Goal: Task Accomplishment & Management: Use online tool/utility

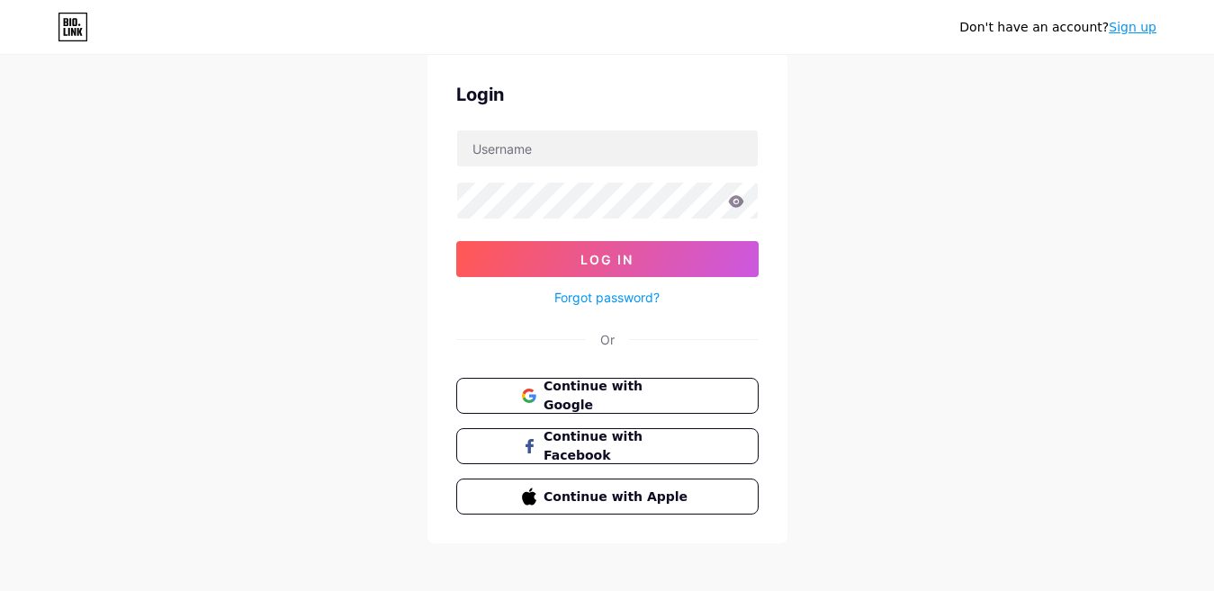
scroll to position [72, 0]
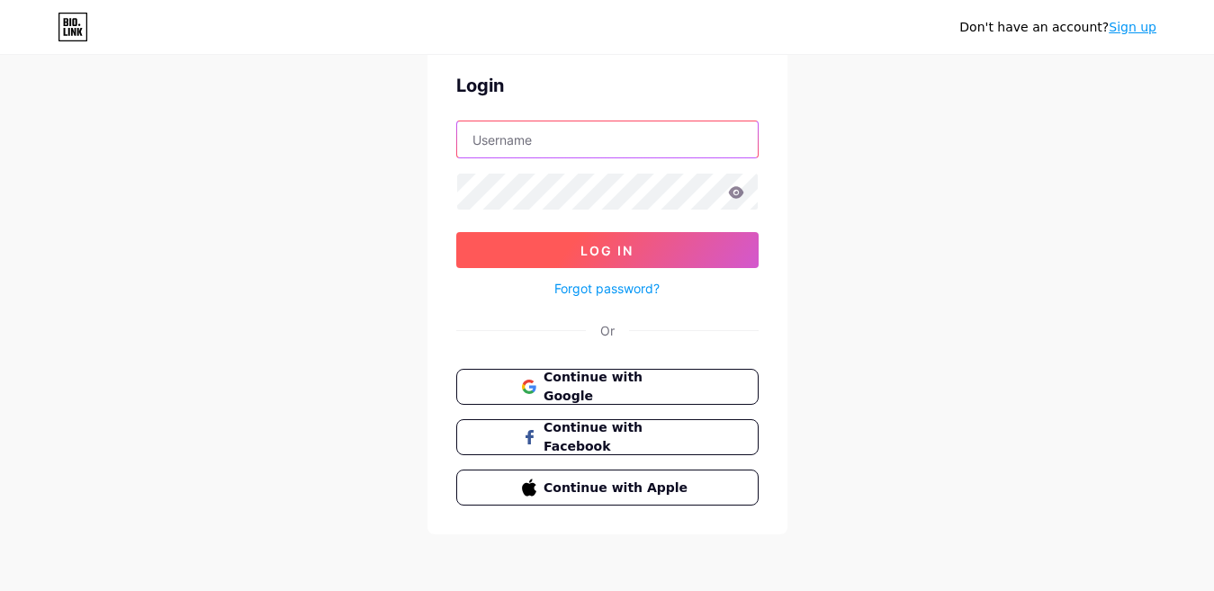
type input "[EMAIL_ADDRESS][DOMAIN_NAME]"
click at [655, 256] on button "Log In" at bounding box center [607, 250] width 302 height 36
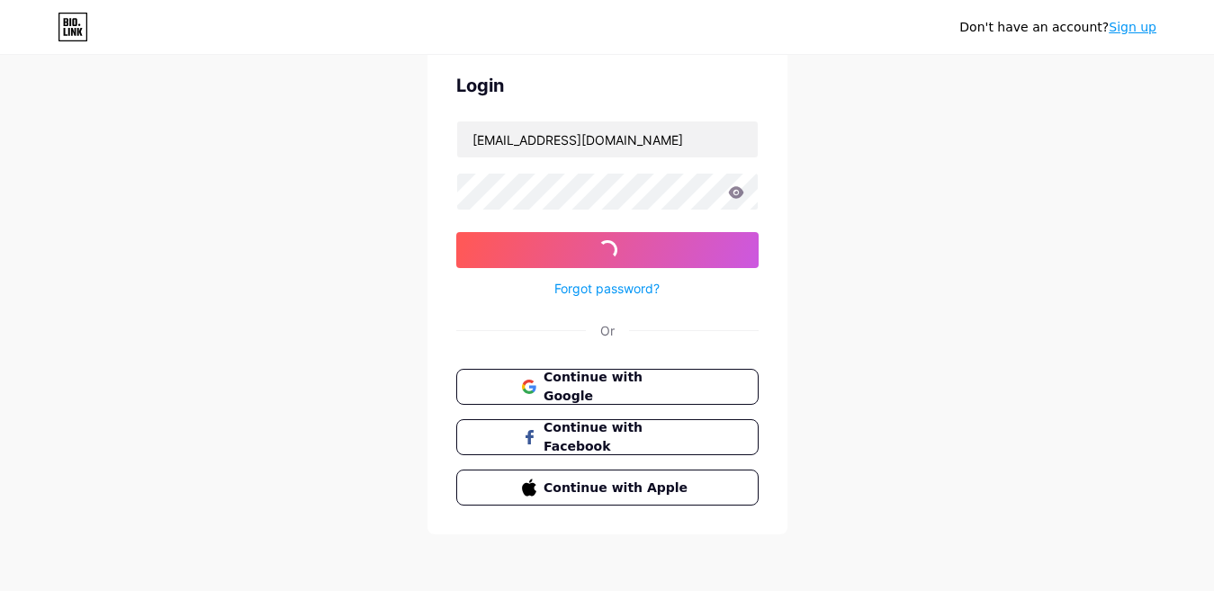
click at [731, 191] on icon at bounding box center [735, 192] width 15 height 12
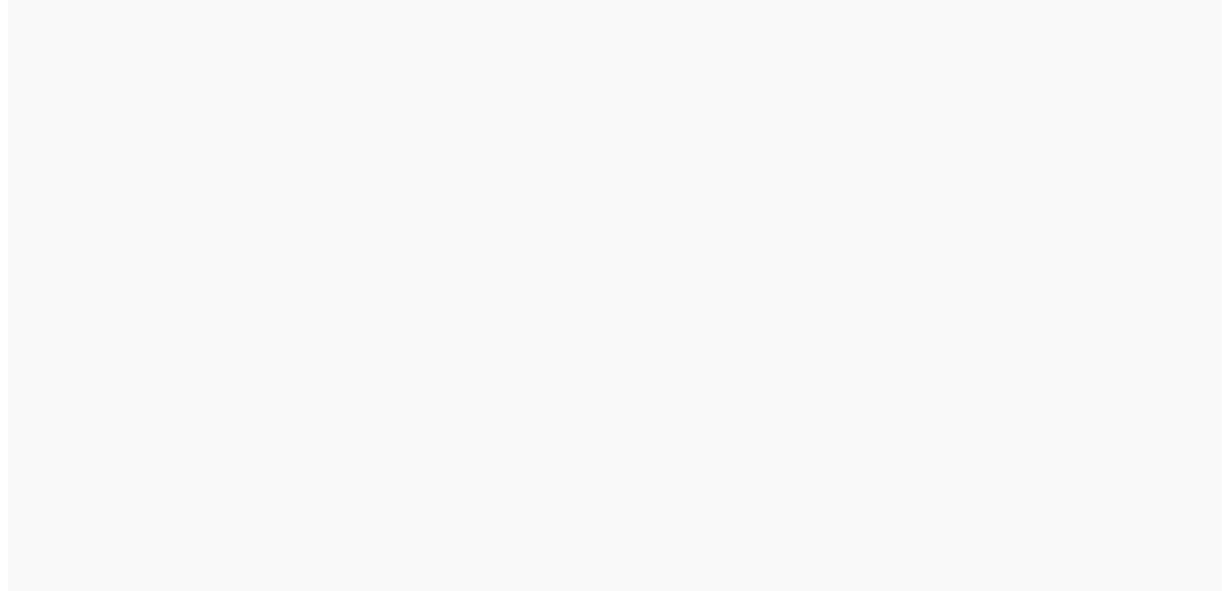
scroll to position [0, 0]
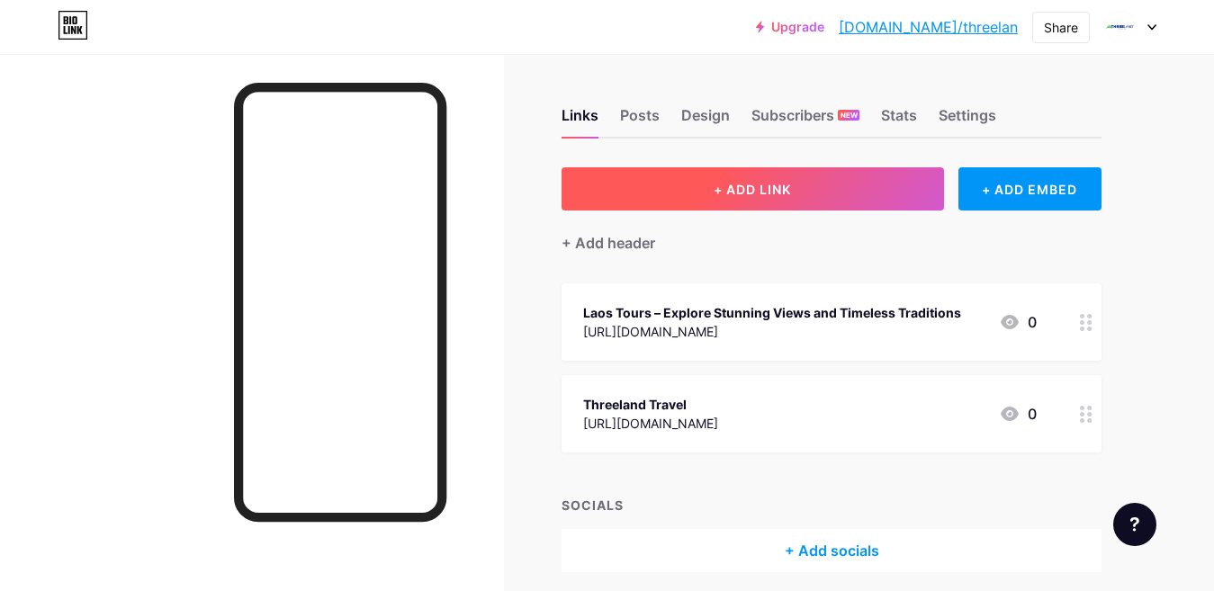
click at [815, 184] on button "+ ADD LINK" at bounding box center [753, 188] width 383 height 43
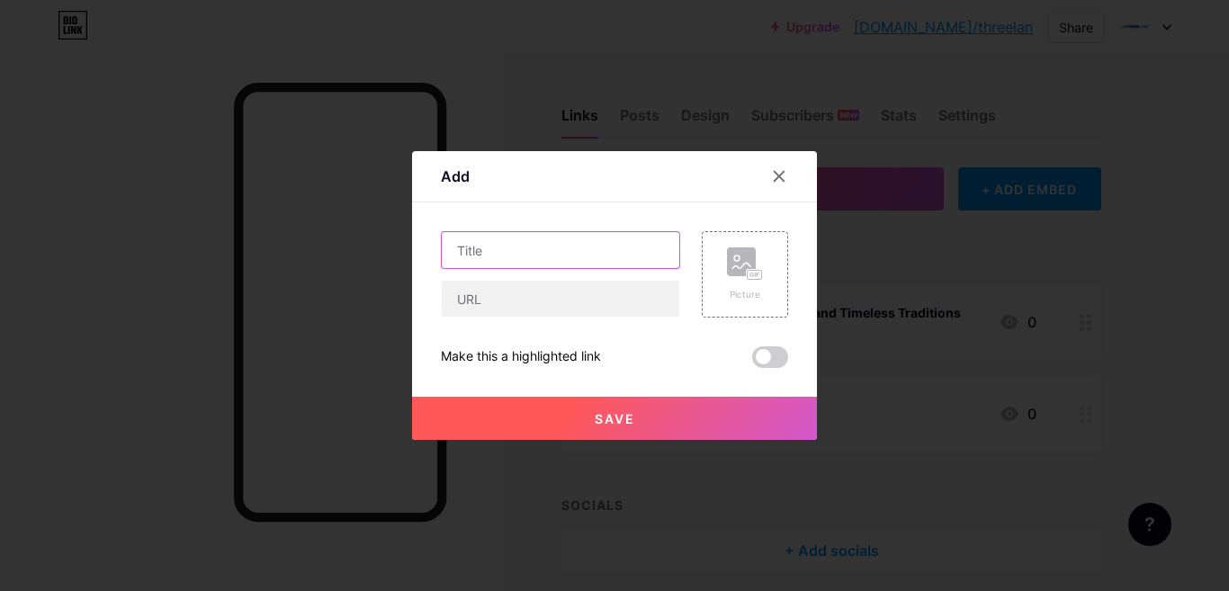
click at [574, 252] on input "text" at bounding box center [561, 250] width 238 height 36
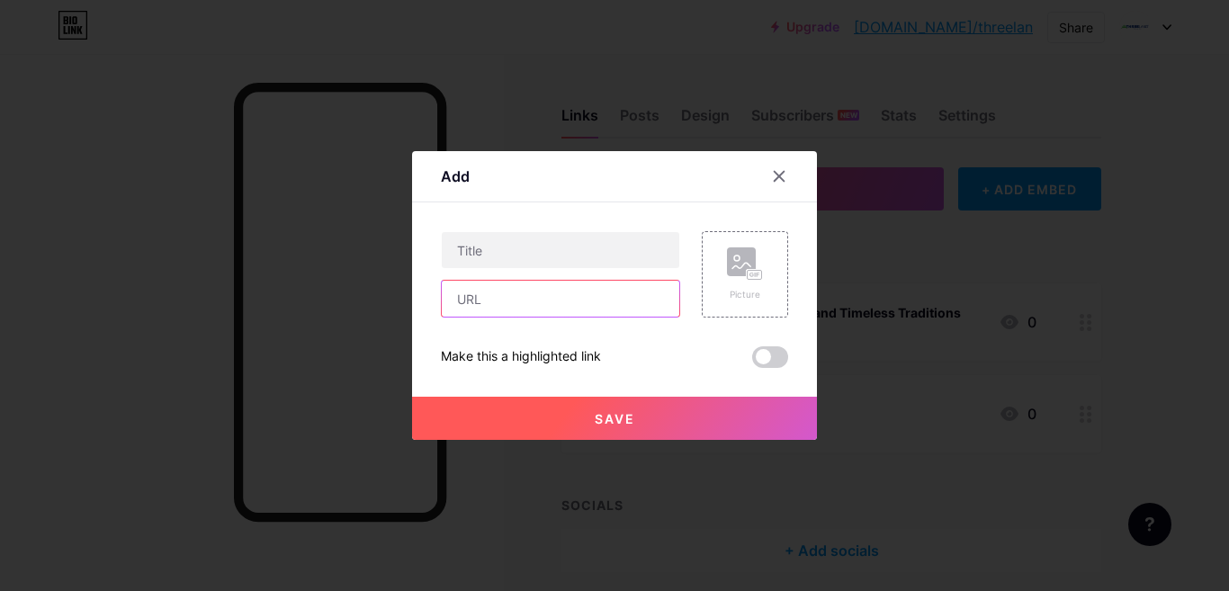
click at [540, 304] on input "text" at bounding box center [561, 299] width 238 height 36
paste input "[URL][DOMAIN_NAME]"
type input "[URL][DOMAIN_NAME]"
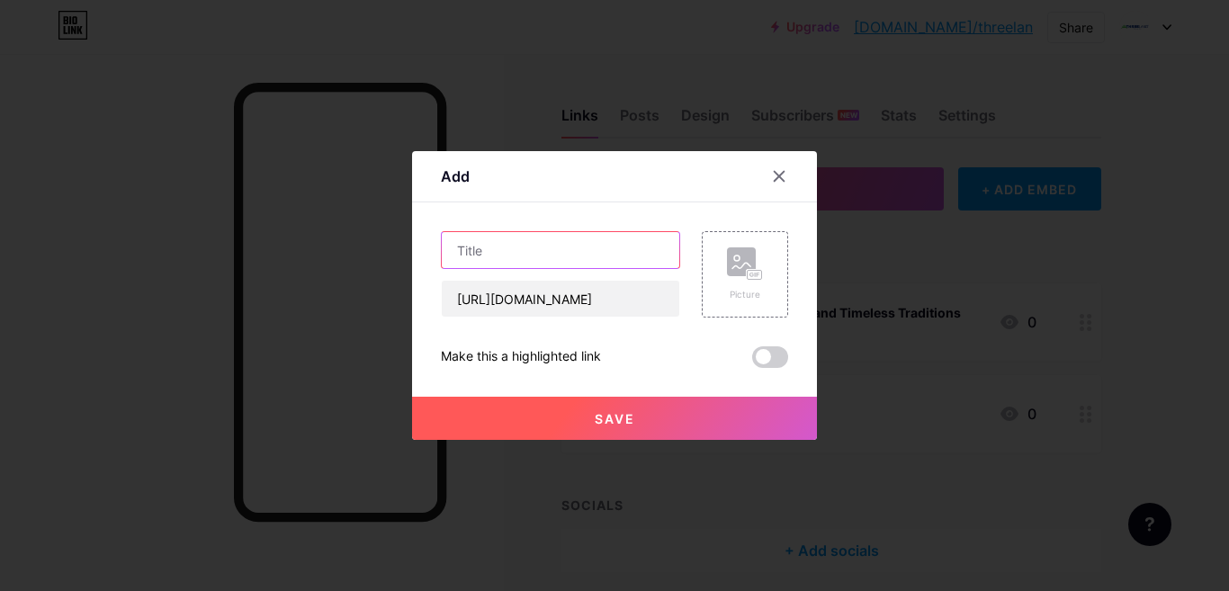
click at [507, 245] on input "text" at bounding box center [561, 250] width 238 height 36
paste input "[GEOGRAPHIC_DATA] And [GEOGRAPHIC_DATA] Tours - Your Complete Travel Planning G…"
type input "[GEOGRAPHIC_DATA] And [GEOGRAPHIC_DATA] Tours - Your Complete Travel Planning G…"
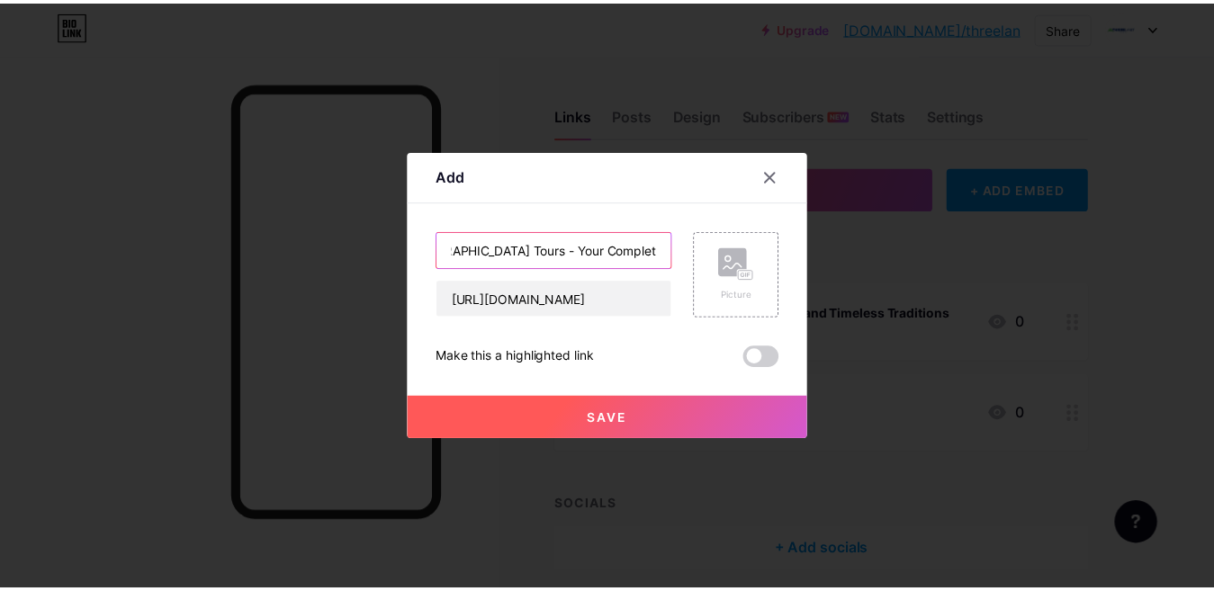
scroll to position [0, 0]
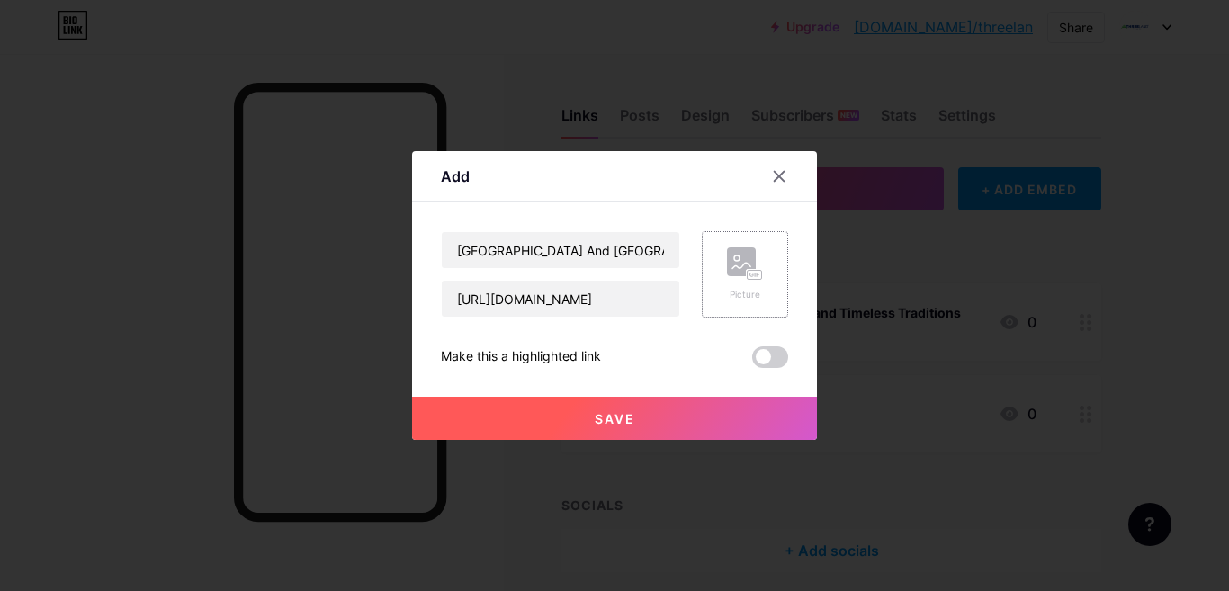
click at [766, 239] on div "Picture" at bounding box center [745, 274] width 86 height 86
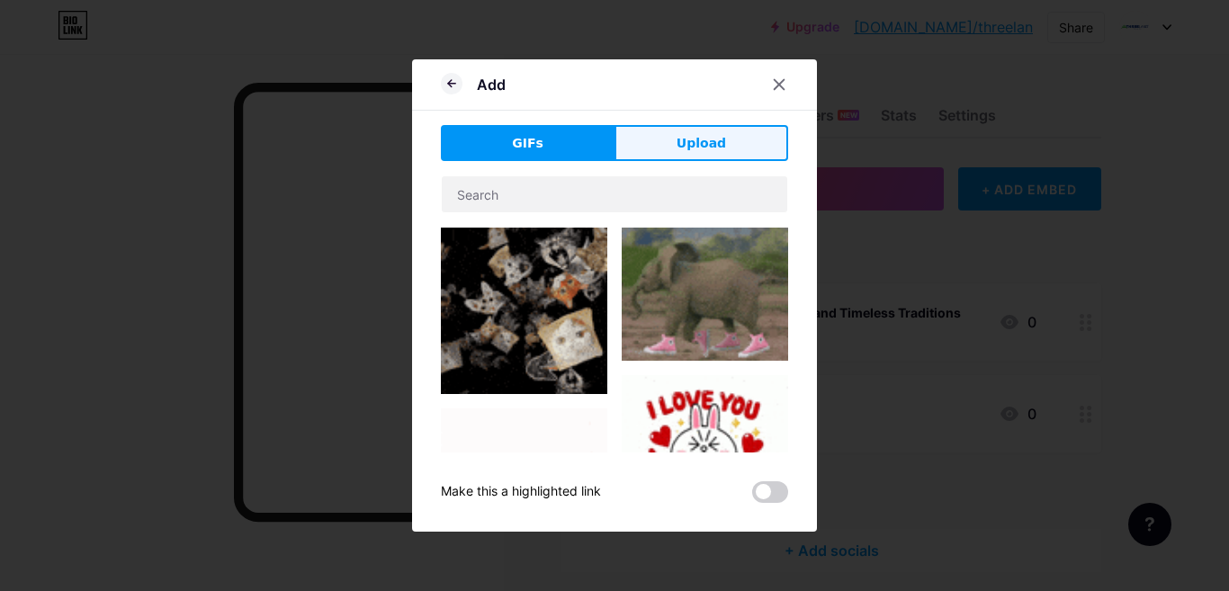
click at [670, 139] on button "Upload" at bounding box center [702, 143] width 174 height 36
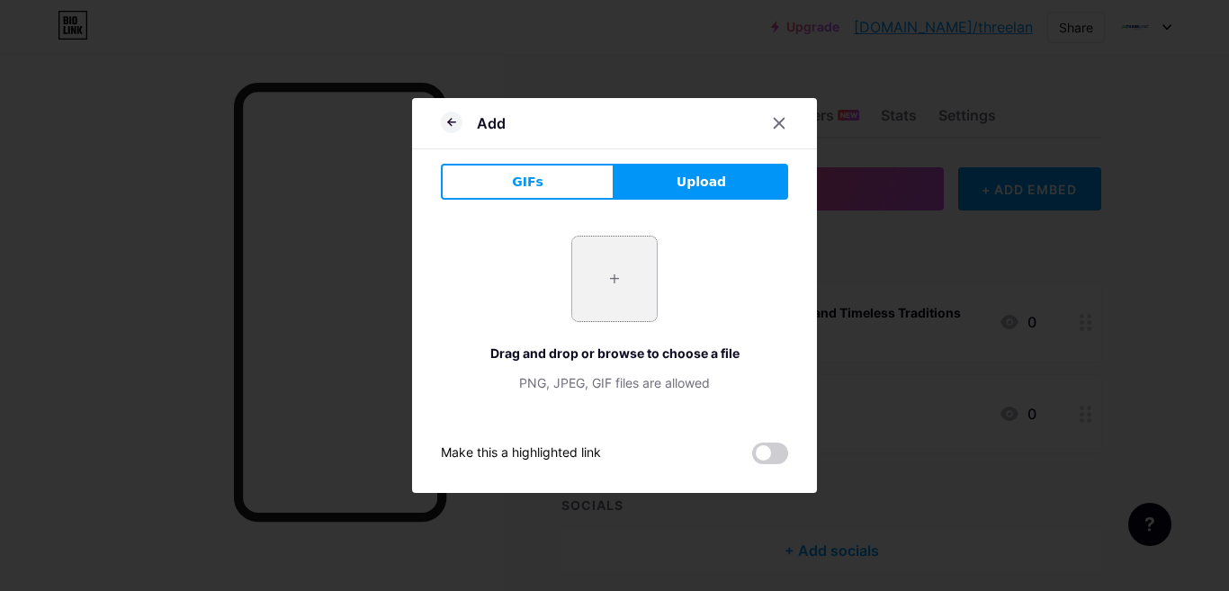
click at [590, 293] on input "file" at bounding box center [614, 279] width 85 height 85
type input "C:\fakepath\angkor-wat-images.jpg"
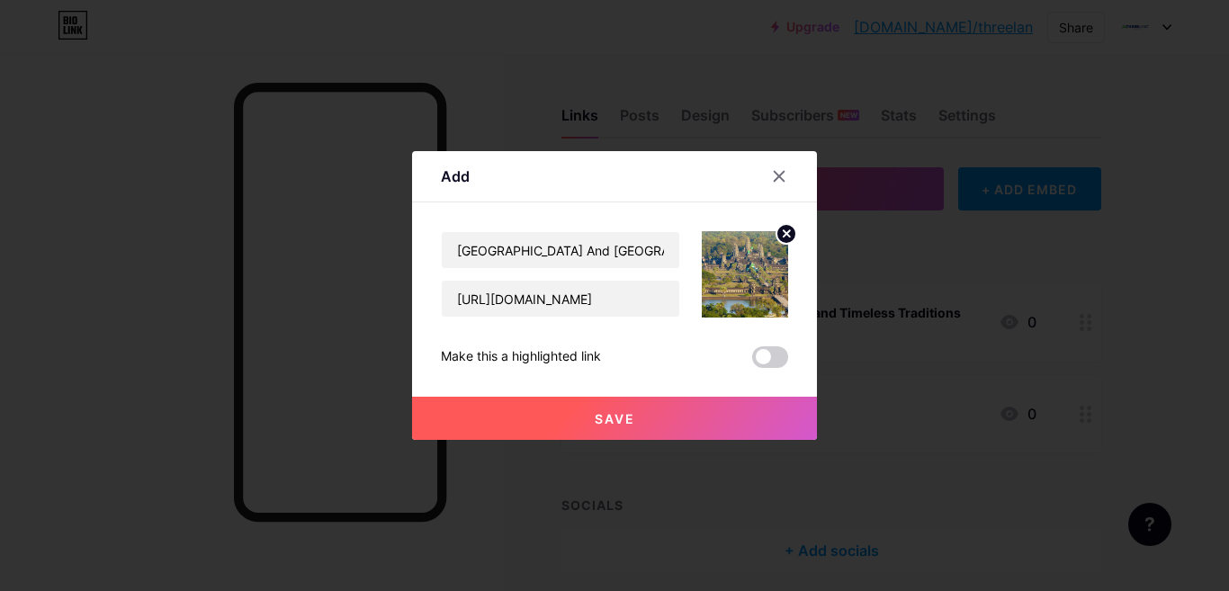
click at [643, 419] on button "Save" at bounding box center [614, 418] width 405 height 43
